Goal: Task Accomplishment & Management: Use online tool/utility

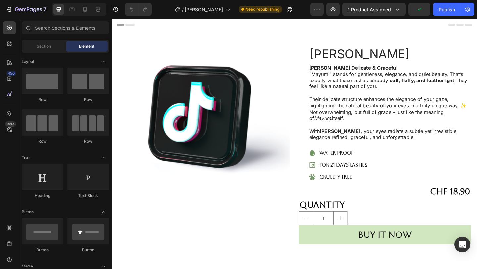
scroll to position [110, 0]
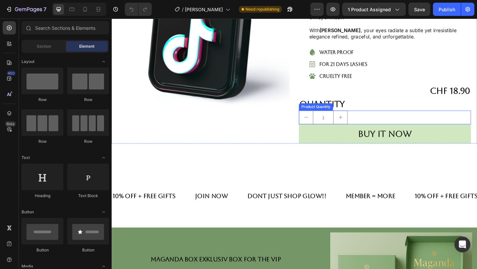
click at [360, 127] on icon "increment" at bounding box center [360, 125] width 5 height 5
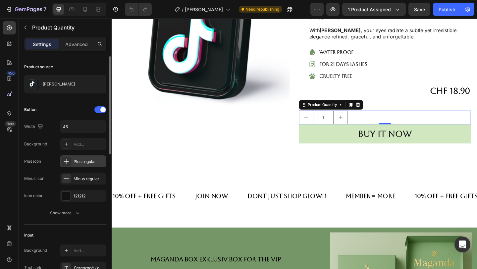
click at [79, 163] on div "Plus regular" at bounding box center [89, 162] width 31 height 6
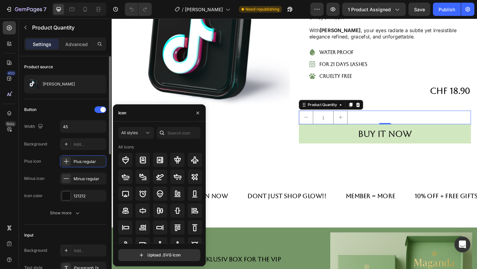
click at [49, 156] on div "Plus icon Plus regular" at bounding box center [65, 162] width 82 height 12
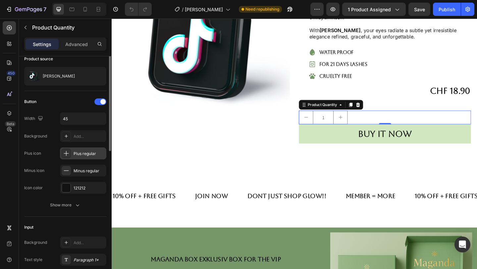
scroll to position [0, 0]
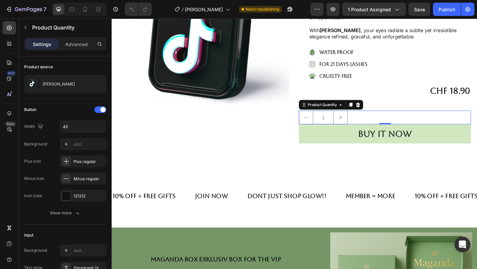
click at [363, 127] on icon "increment" at bounding box center [360, 125] width 5 height 5
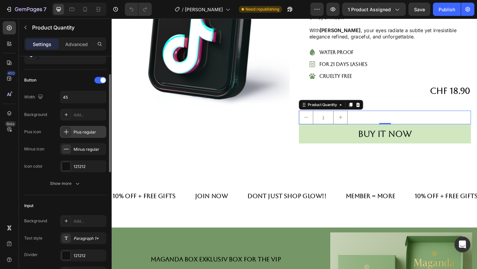
scroll to position [35, 0]
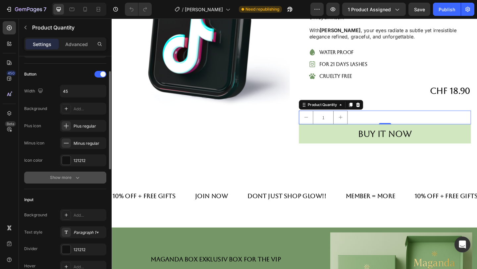
click at [73, 179] on div "Show more" at bounding box center [65, 177] width 31 height 7
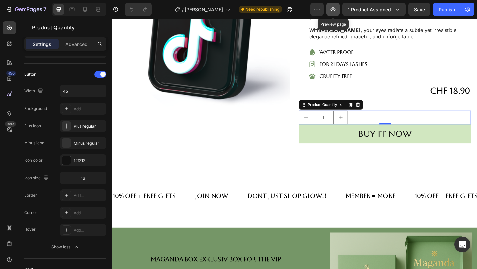
click at [332, 8] on icon "button" at bounding box center [333, 9] width 5 height 4
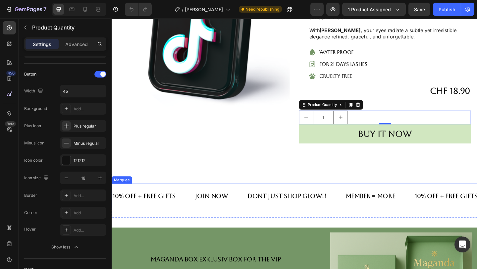
click at [326, 200] on div "10% Off + FrEE gifts Text Block join now Text Block dont just shop Glow!! Text …" at bounding box center [311, 211] width 398 height 27
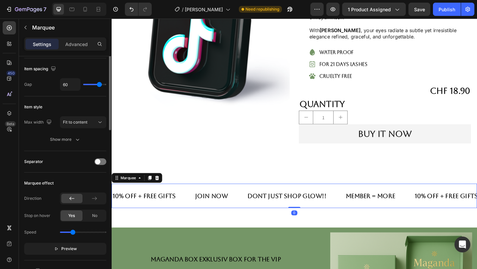
scroll to position [0, 0]
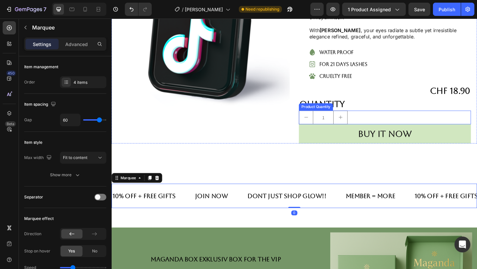
click at [378, 125] on div "1" at bounding box center [409, 126] width 187 height 15
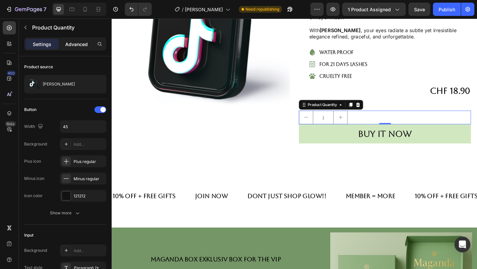
click at [84, 46] on p "Advanced" at bounding box center [76, 44] width 23 height 7
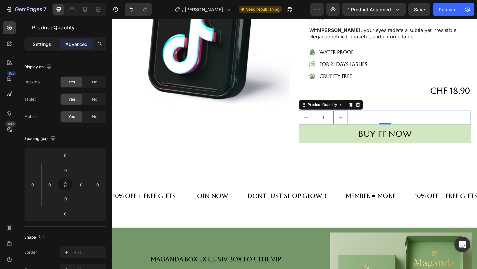
click at [48, 39] on div "Settings" at bounding box center [42, 44] width 33 height 11
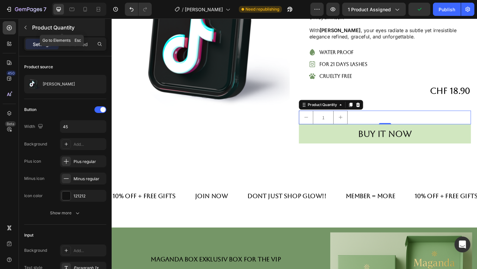
click at [31, 25] on div "Product Quantity" at bounding box center [62, 27] width 86 height 17
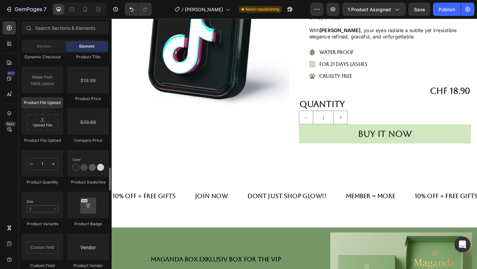
scroll to position [1100, 0]
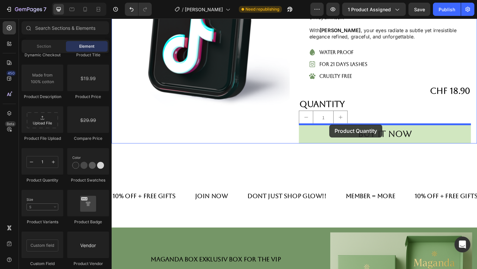
drag, startPoint x: 155, startPoint y: 188, endPoint x: 349, endPoint y: 134, distance: 201.1
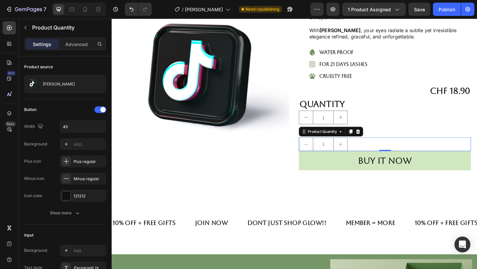
click at [350, 155] on input "1" at bounding box center [342, 155] width 23 height 14
click at [362, 142] on icon at bounding box center [360, 141] width 5 height 5
click at [83, 165] on div "Plus regular" at bounding box center [83, 162] width 46 height 12
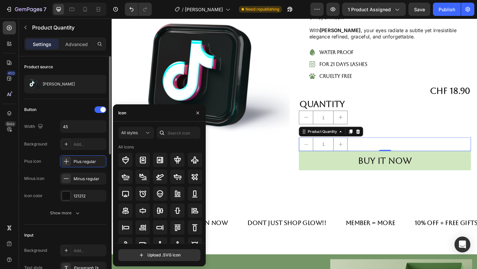
click at [55, 224] on div "Button Width 45 Background Add... Plus icon Plus regular Minus icon Minus regul…" at bounding box center [65, 162] width 82 height 126
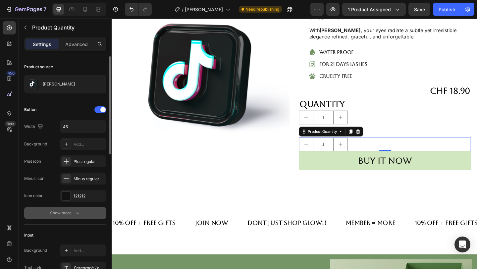
click at [72, 214] on div "Show more" at bounding box center [65, 213] width 31 height 7
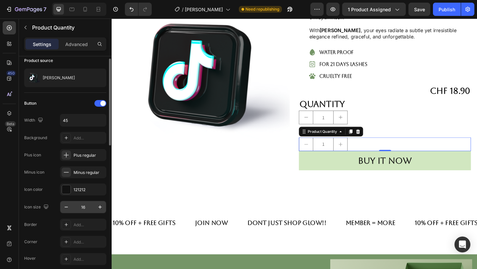
scroll to position [0, 0]
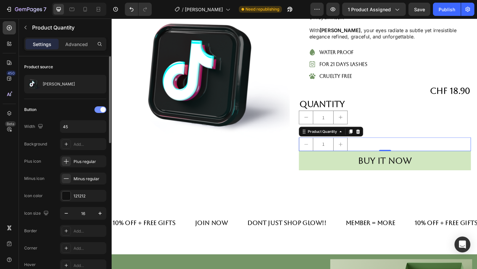
click at [100, 109] on div at bounding box center [101, 109] width 12 height 7
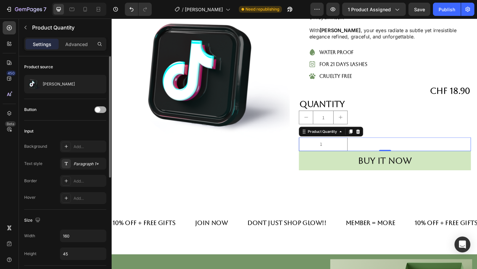
click at [100, 109] on div at bounding box center [101, 109] width 12 height 7
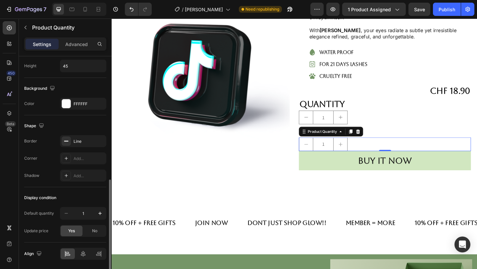
scroll to position [296, 0]
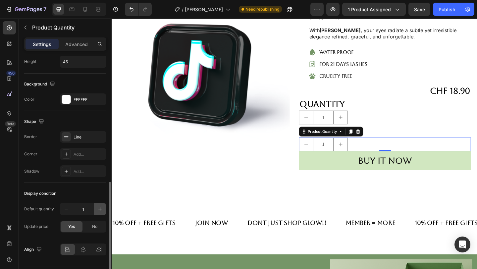
click at [98, 211] on icon "button" at bounding box center [100, 209] width 7 height 7
type input "2"
click at [66, 209] on icon "button" at bounding box center [66, 209] width 7 height 7
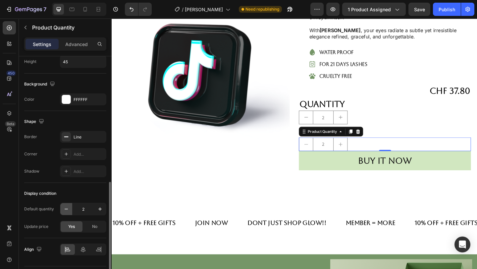
type input "1"
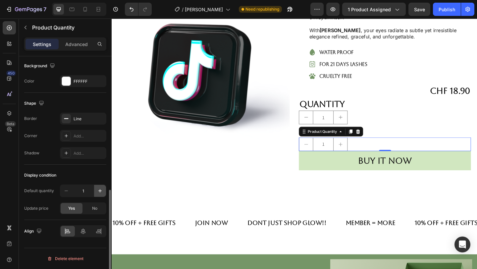
click at [101, 189] on icon "button" at bounding box center [100, 191] width 7 height 7
type input "2"
click at [65, 195] on button "button" at bounding box center [66, 191] width 12 height 12
type input "1"
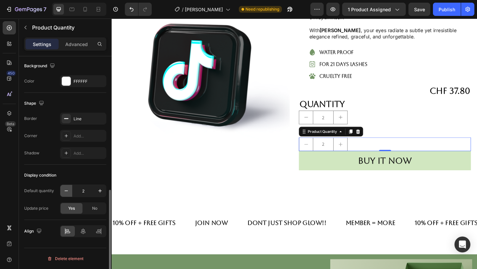
type input "1"
click at [383, 143] on div at bounding box center [380, 142] width 8 height 8
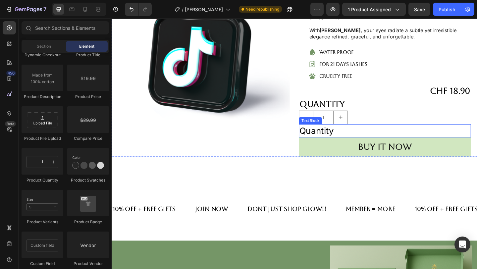
click at [331, 143] on div "Quantity" at bounding box center [409, 141] width 187 height 14
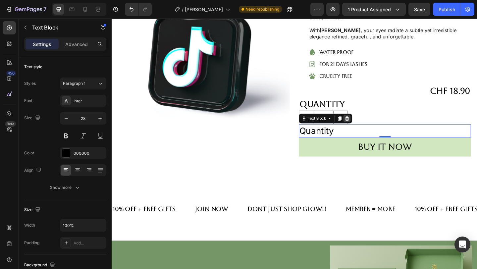
click at [369, 129] on icon at bounding box center [367, 127] width 5 height 5
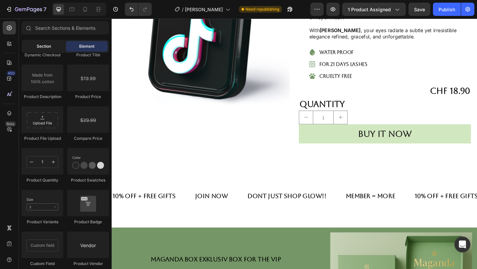
click at [52, 42] on div "Section" at bounding box center [44, 46] width 42 height 11
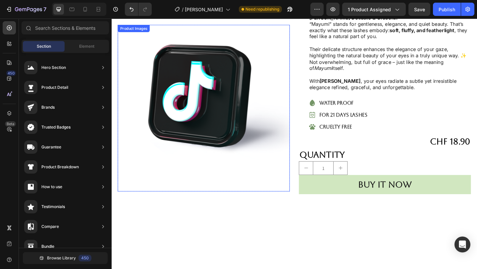
scroll to position [0, 0]
